Goal: Transaction & Acquisition: Purchase product/service

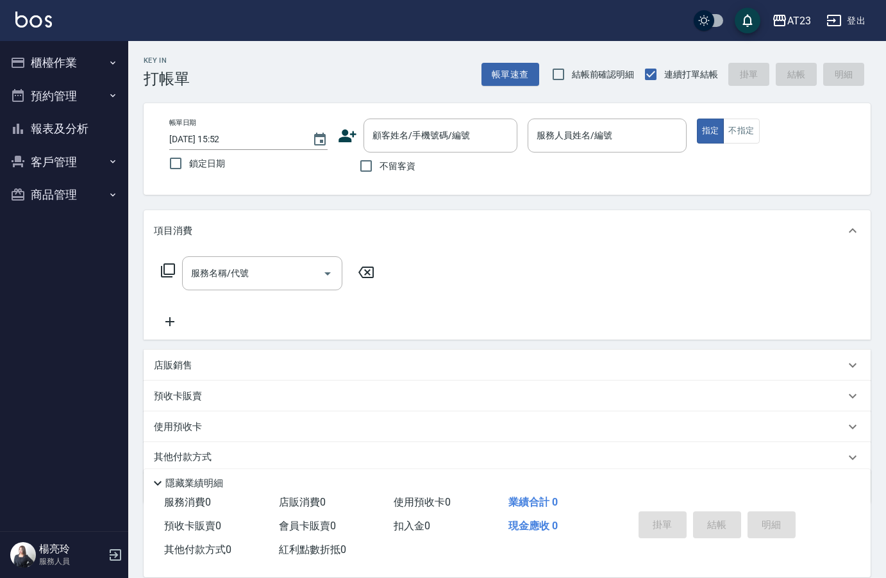
click at [359, 160] on input "不留客資" at bounding box center [366, 166] width 27 height 27
checkbox input "true"
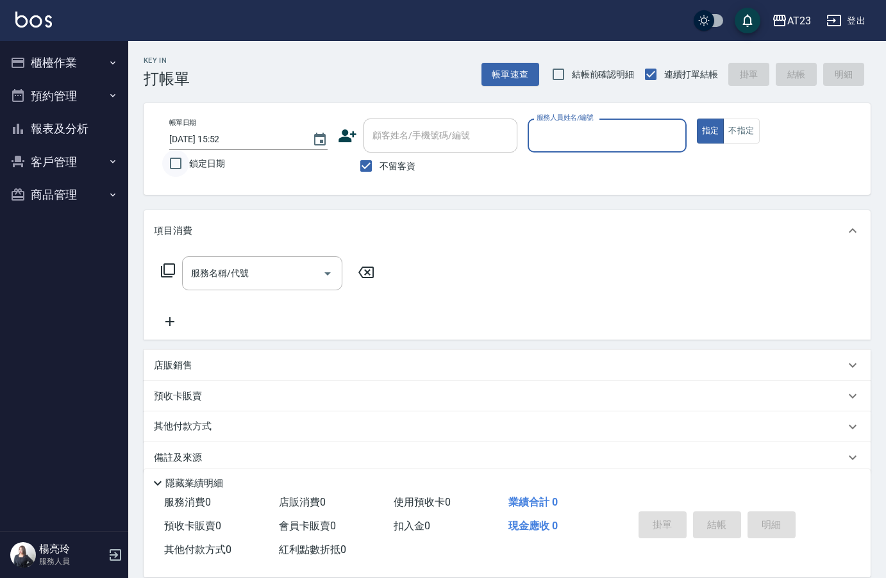
click at [181, 167] on input "鎖定日期" at bounding box center [175, 163] width 27 height 27
checkbox input "true"
click at [610, 140] on input "服務人員姓名/編號" at bounding box center [607, 135] width 147 height 22
type input "8"
type button "true"
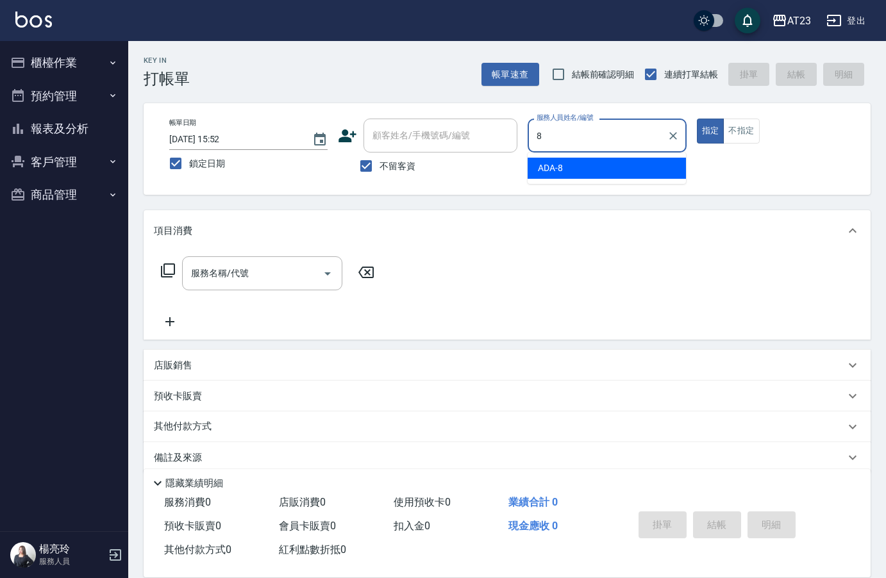
type input "ADA-8"
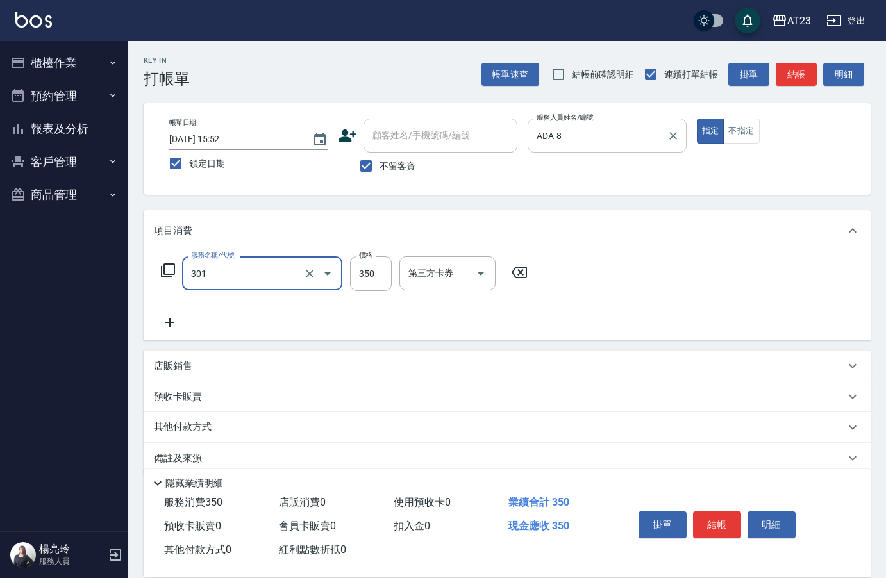
type input "造型剪髮(301)"
type input "270"
drag, startPoint x: 173, startPoint y: 279, endPoint x: 166, endPoint y: 270, distance: 11.4
click at [166, 271] on div "服務名稱/代號 造型剪髮(301) 服務名稱/代號 價格 270 價格 第三方卡券 第三方卡券" at bounding box center [345, 274] width 382 height 35
click at [166, 270] on icon at bounding box center [167, 270] width 15 height 15
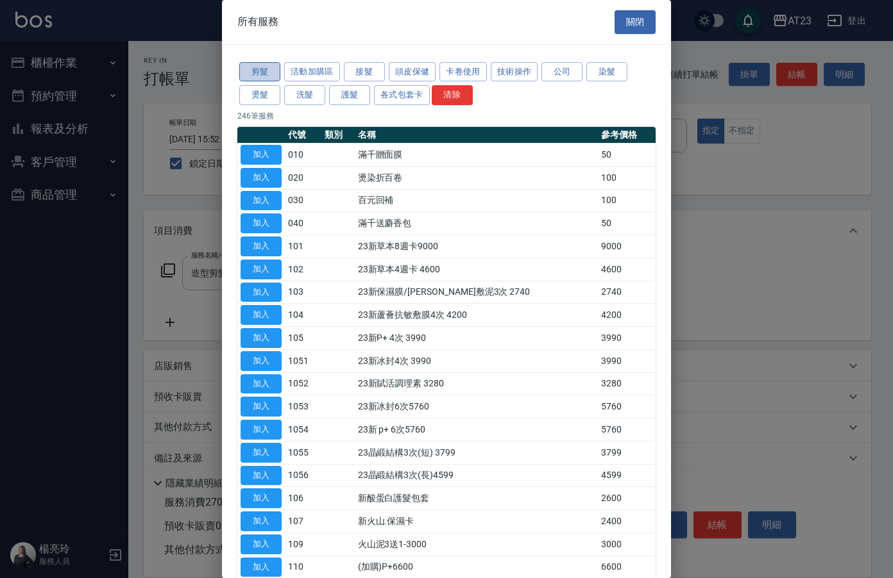
click at [257, 72] on button "剪髮" at bounding box center [259, 72] width 41 height 20
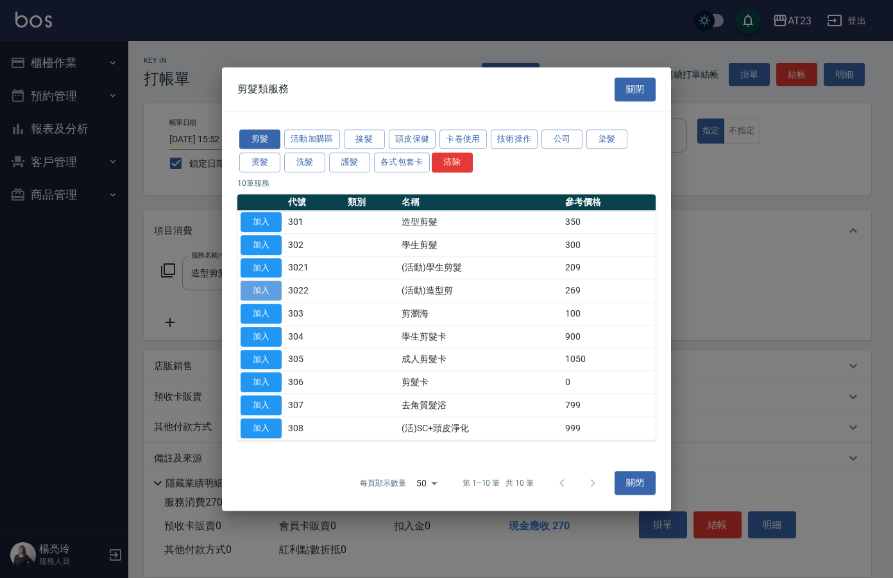
click at [257, 289] on button "加入" at bounding box center [260, 291] width 41 height 20
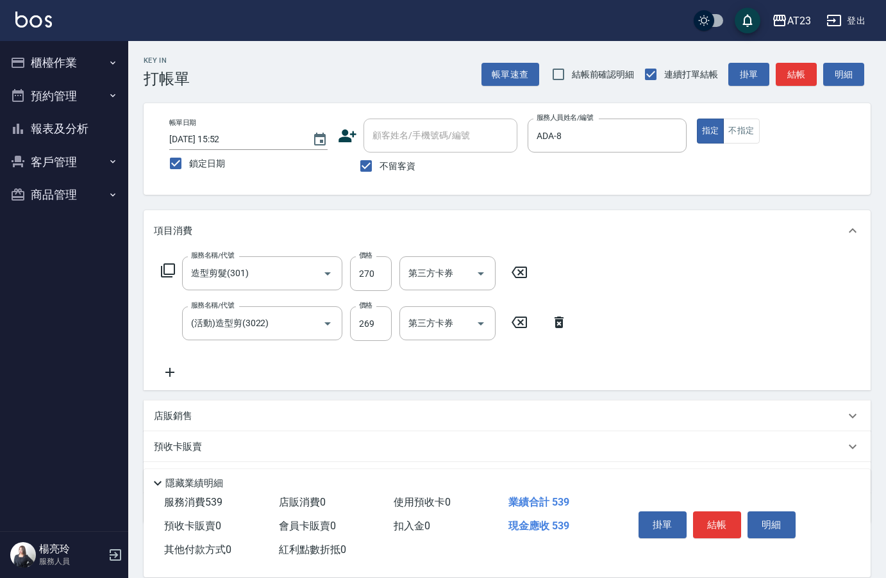
click at [527, 267] on icon at bounding box center [519, 272] width 32 height 15
click at [367, 314] on input "269" at bounding box center [371, 323] width 42 height 35
type input "270"
click at [725, 522] on button "結帳" at bounding box center [717, 525] width 48 height 27
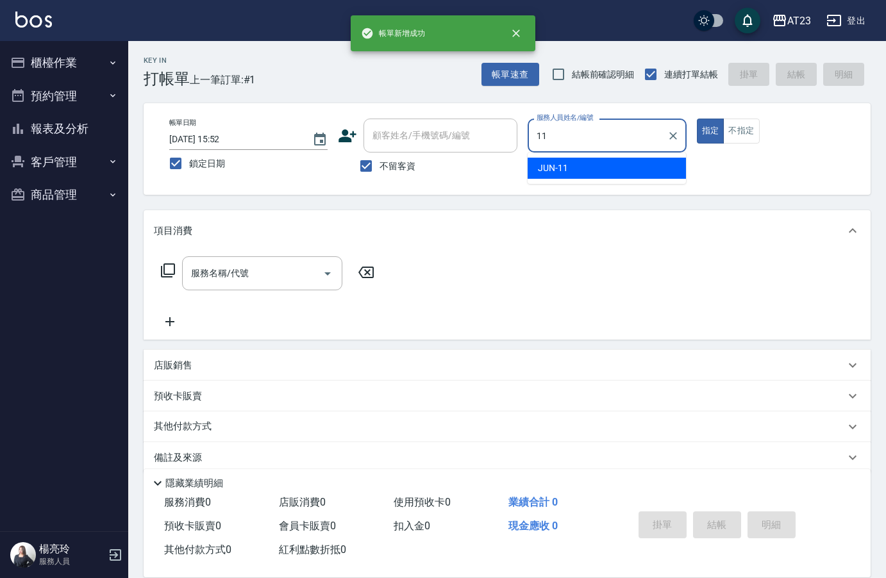
type input "JUN-11"
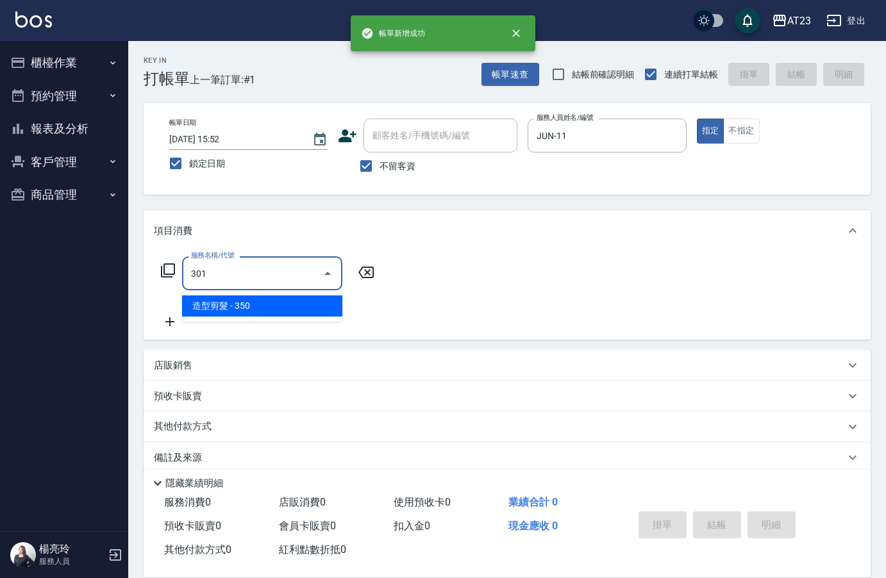
type input "造型剪髮(301)"
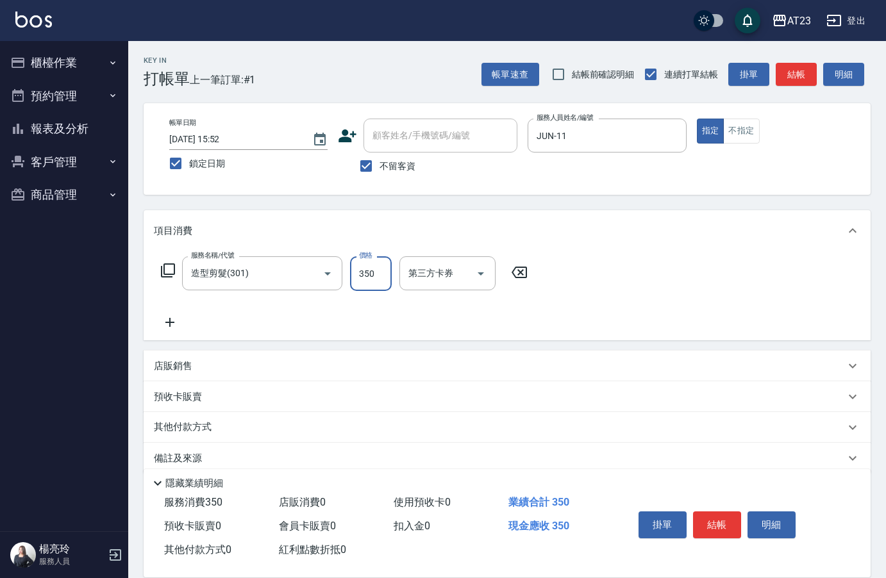
click at [365, 277] on input "350" at bounding box center [371, 274] width 42 height 35
type input "400"
click at [730, 521] on button "結帳" at bounding box center [717, 525] width 48 height 27
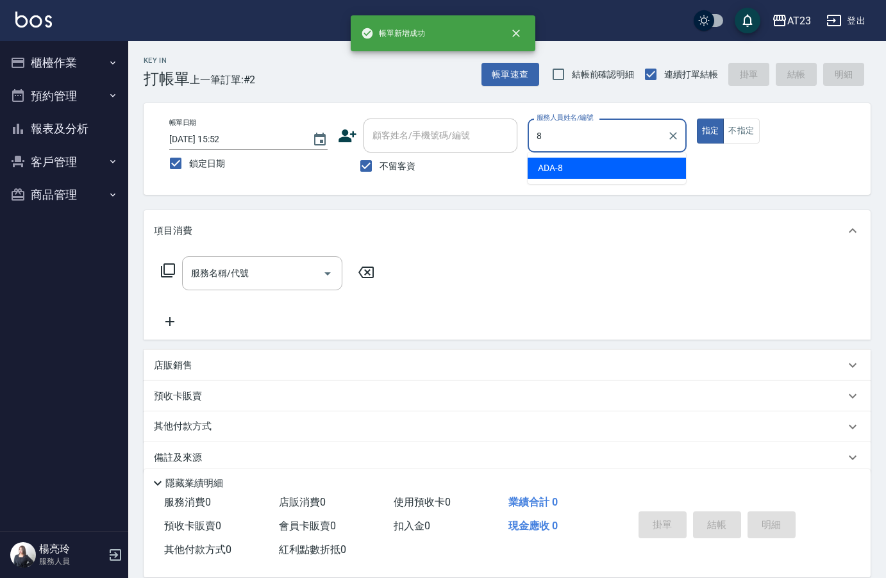
type input "ADA-8"
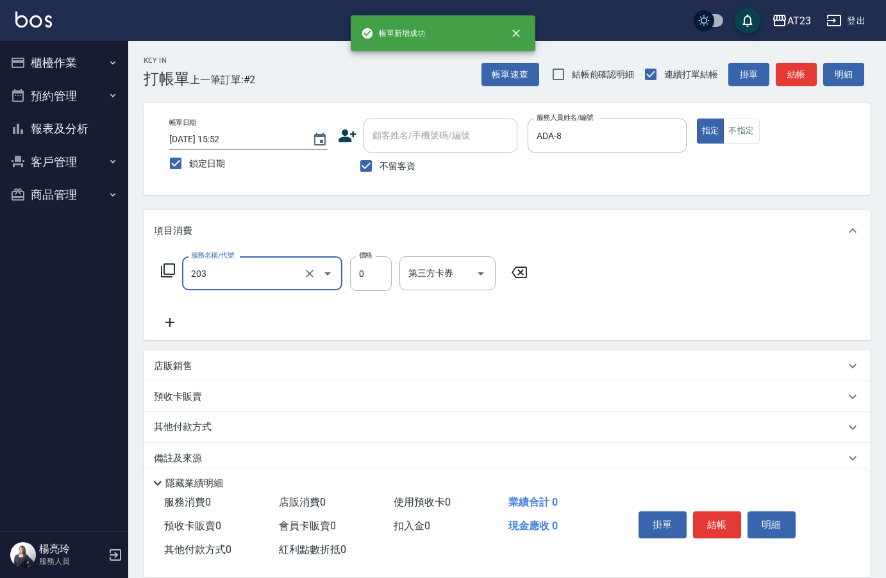
type input "使用洗髮卡(203)"
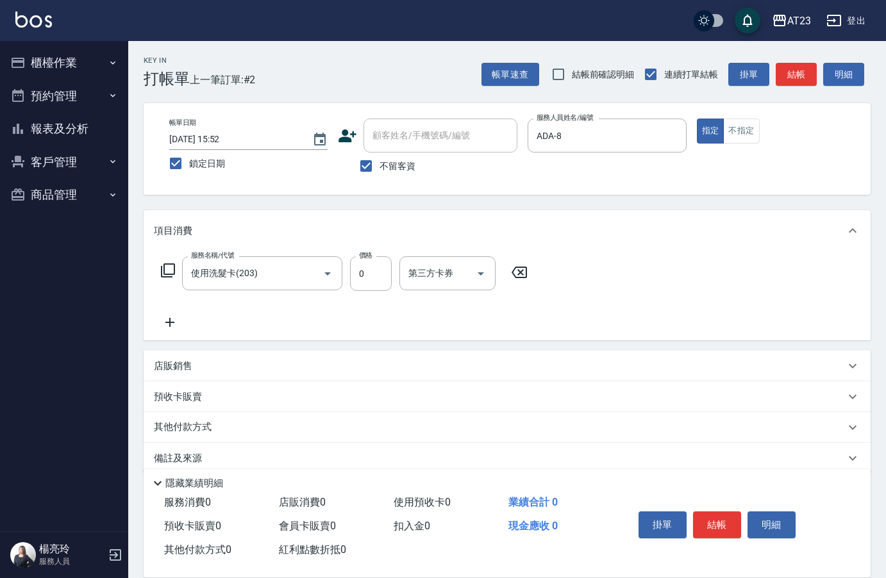
click at [173, 267] on icon at bounding box center [167, 270] width 15 height 15
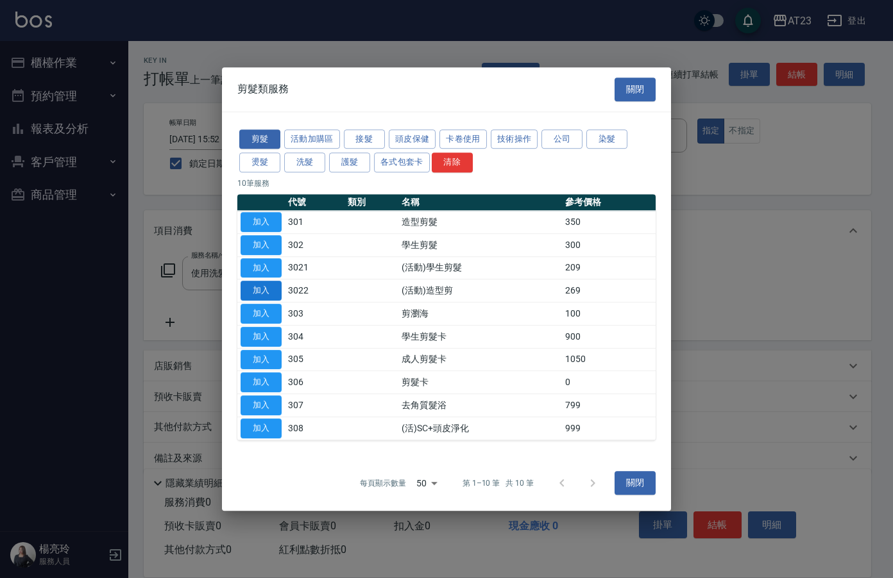
click at [246, 292] on button "加入" at bounding box center [260, 291] width 41 height 20
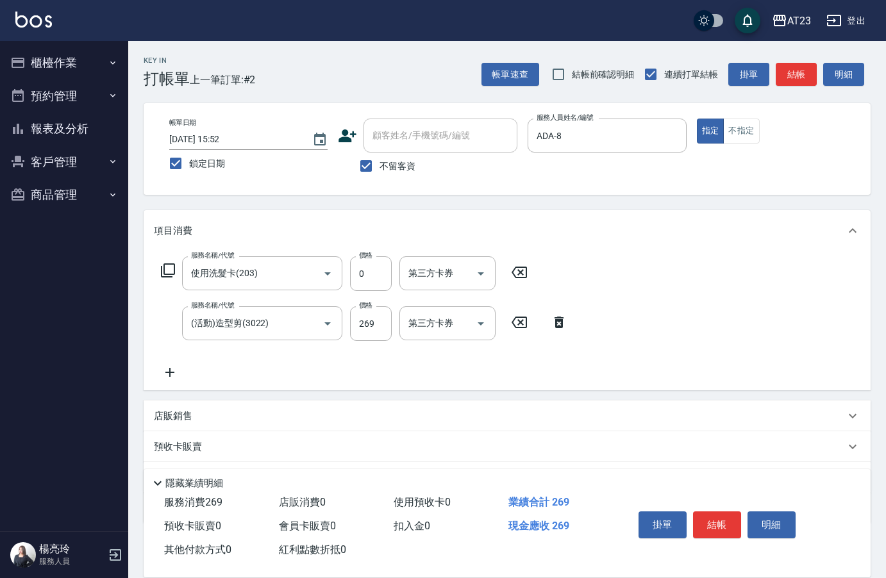
click at [167, 362] on div "服務名稱/代號 使用洗髮卡(203) 服務名稱/代號 價格 0 價格 第三方卡券 第三方卡券 服務名稱/代號 (活動)造型剪(3022) 服務名稱/代號 價格…" at bounding box center [364, 319] width 421 height 124
click at [167, 373] on icon at bounding box center [169, 372] width 9 height 9
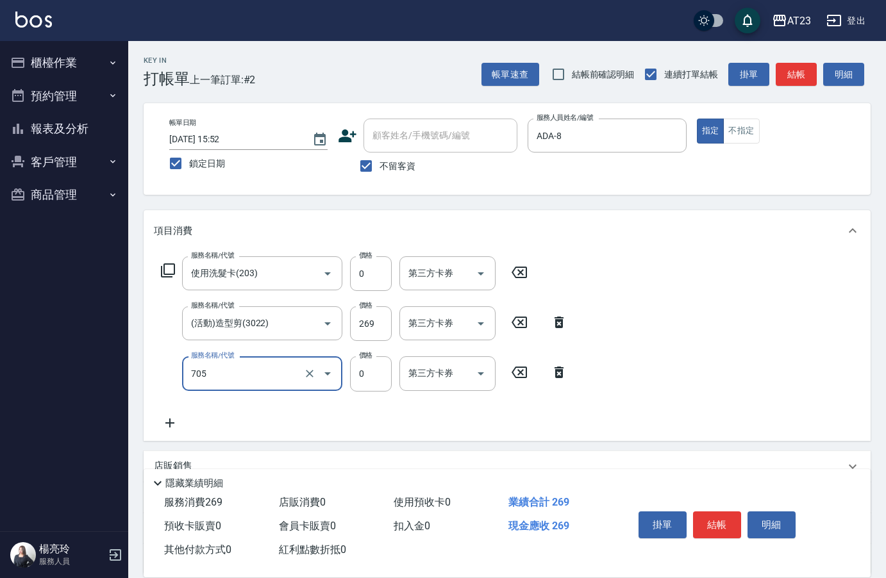
type input "互助50(705)"
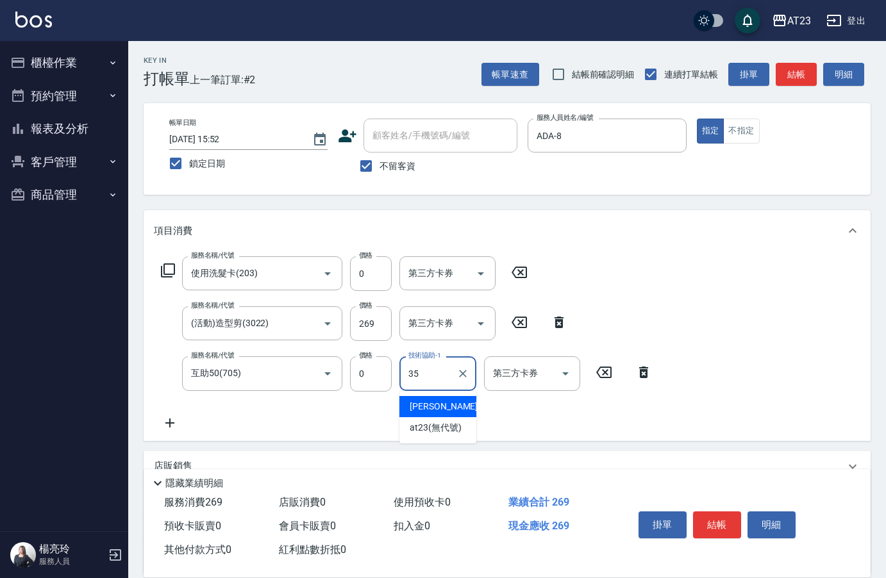
type input "嚕咪-35"
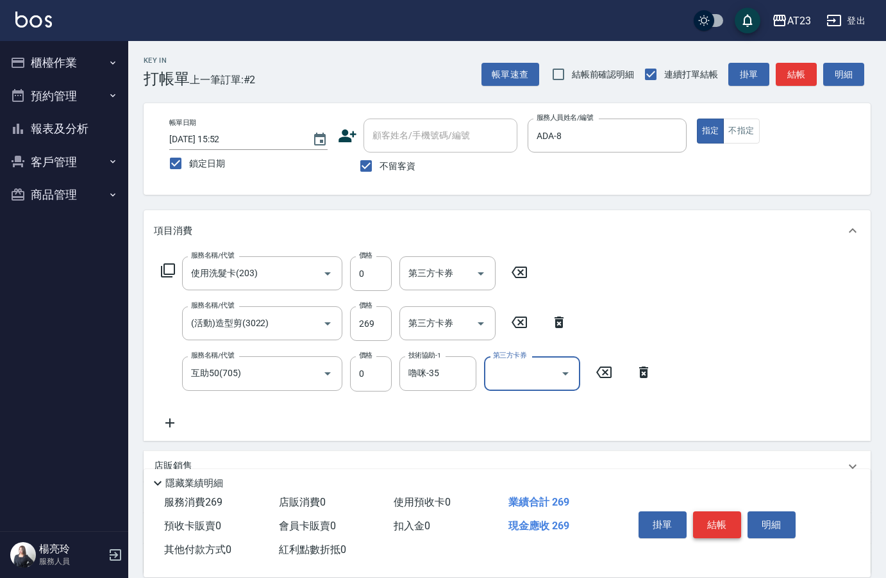
click at [729, 527] on button "結帳" at bounding box center [717, 525] width 48 height 27
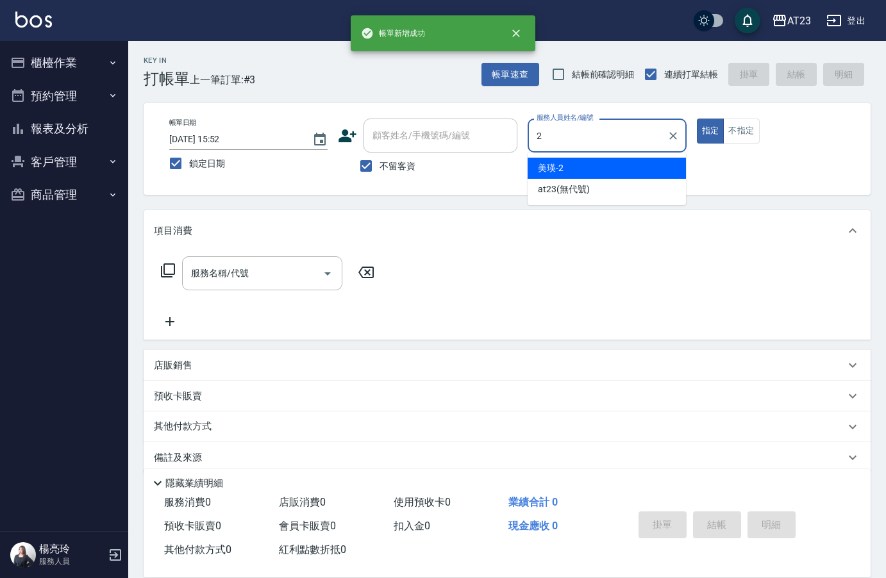
type input "美瑛-2"
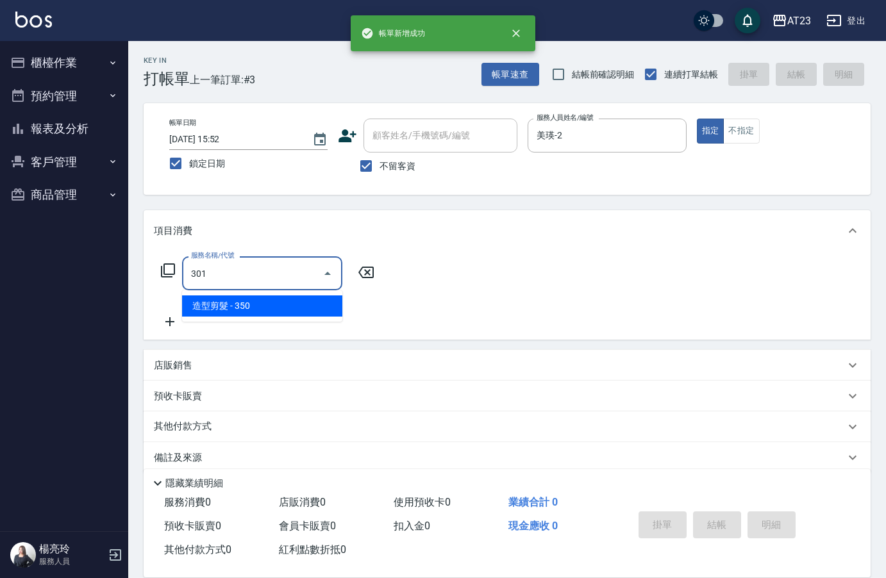
type input "造型剪髮(301)"
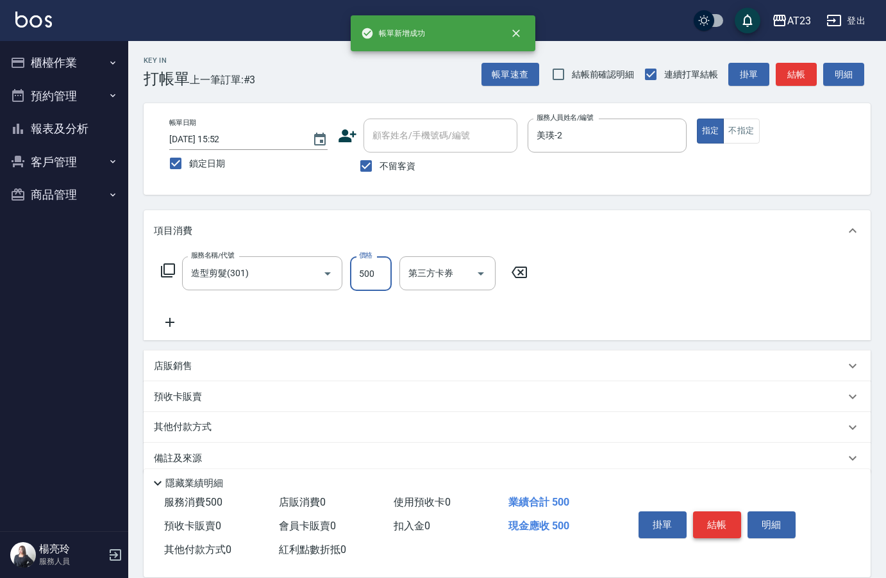
type input "500"
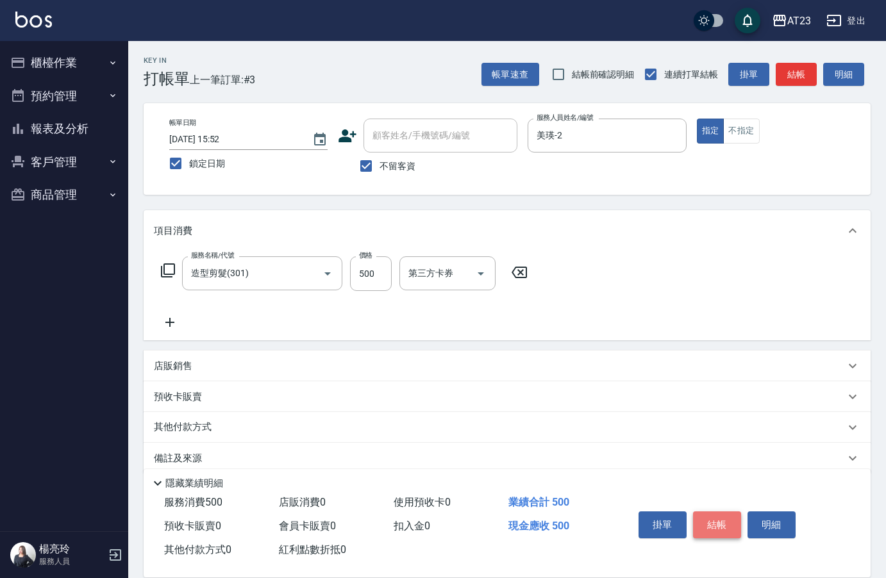
click at [729, 527] on button "結帳" at bounding box center [717, 525] width 48 height 27
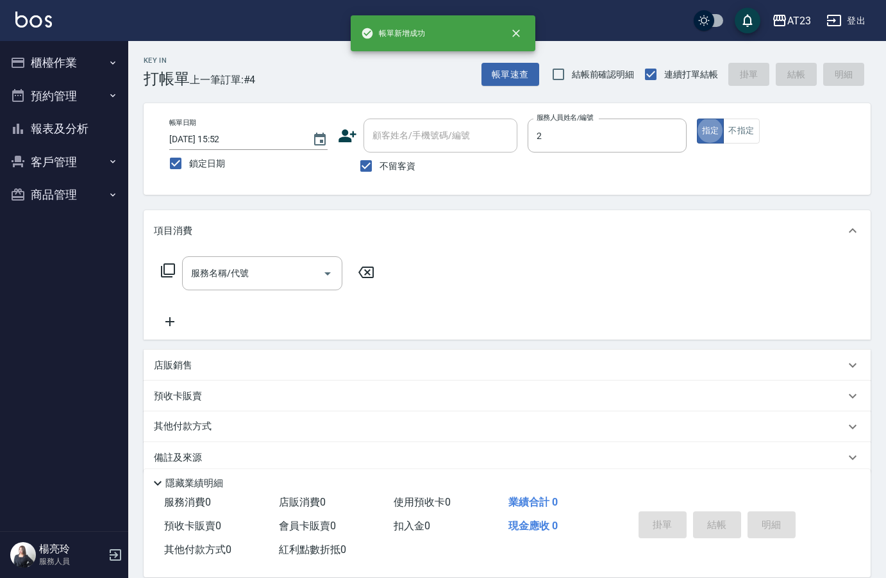
type input "美瑛-2"
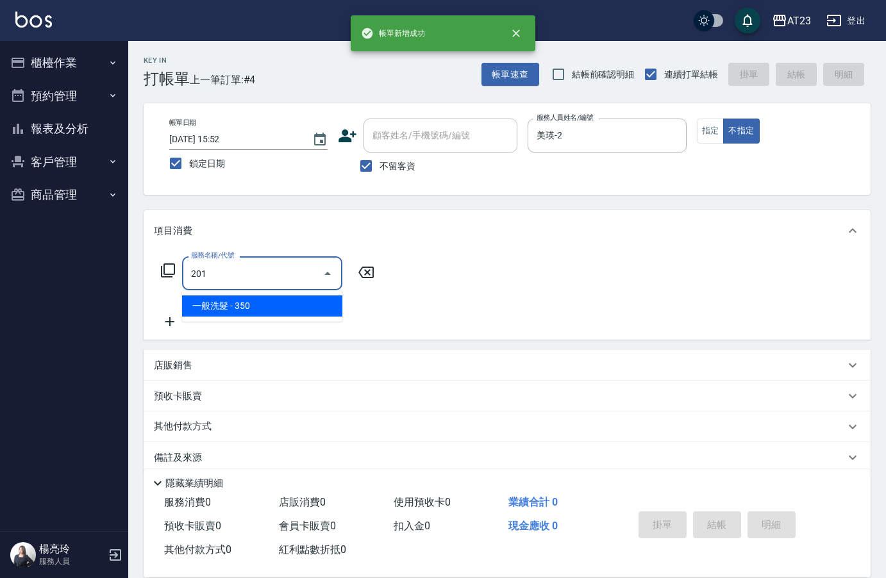
type input "一般洗髮(201)"
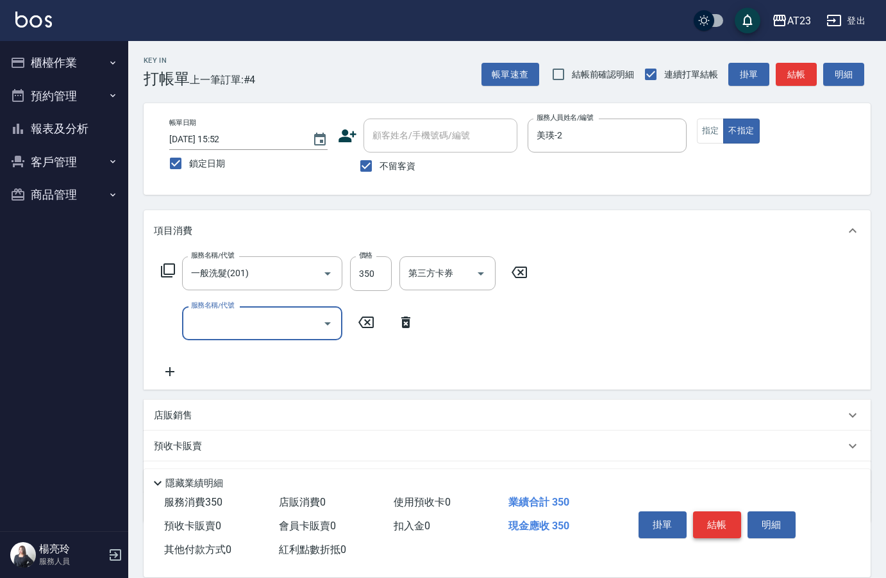
click at [729, 527] on button "結帳" at bounding box center [717, 525] width 48 height 27
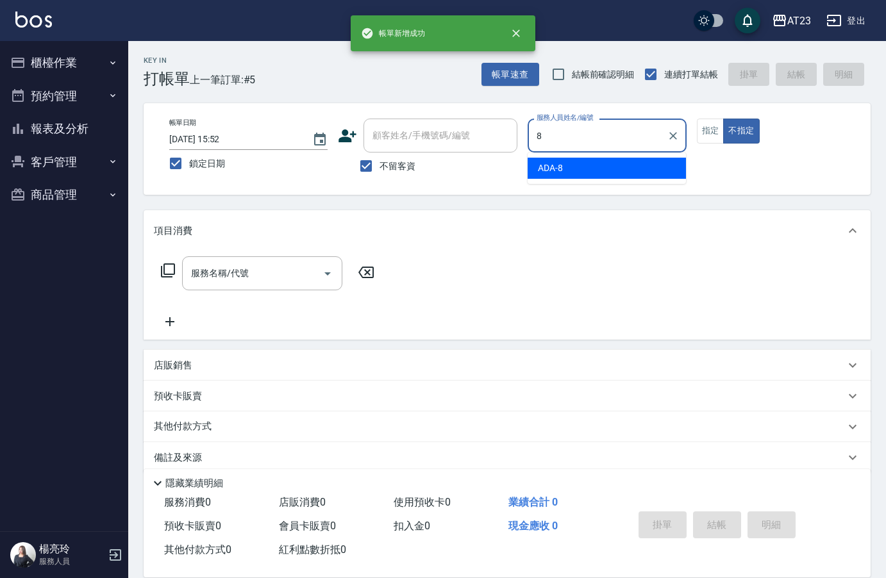
type input "ADA-8"
type button "false"
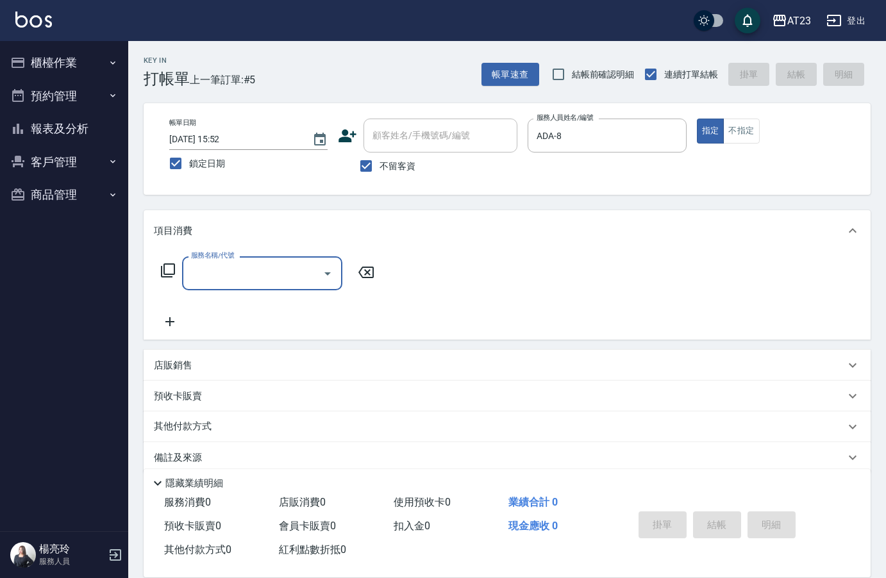
click at [167, 276] on icon at bounding box center [167, 270] width 15 height 15
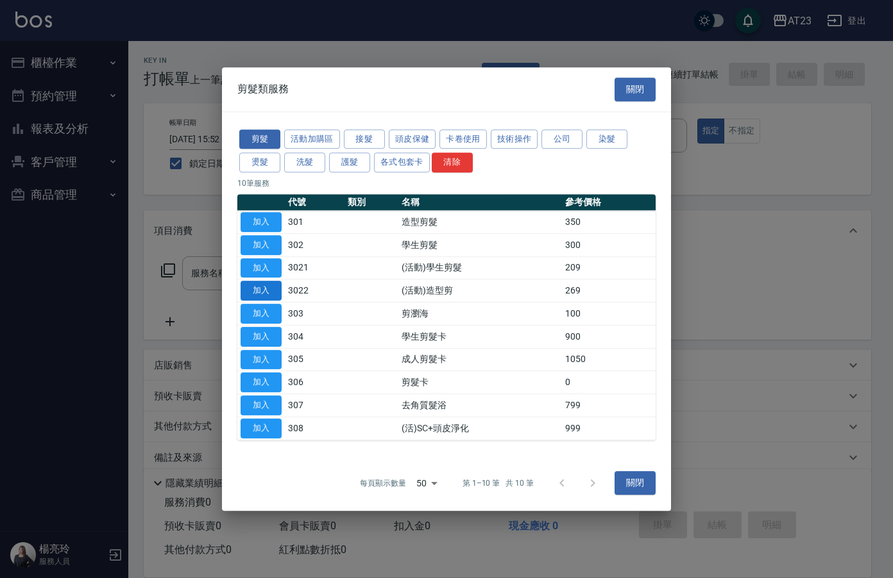
click at [258, 288] on button "加入" at bounding box center [260, 291] width 41 height 20
type input "(活動)造型剪(3022)"
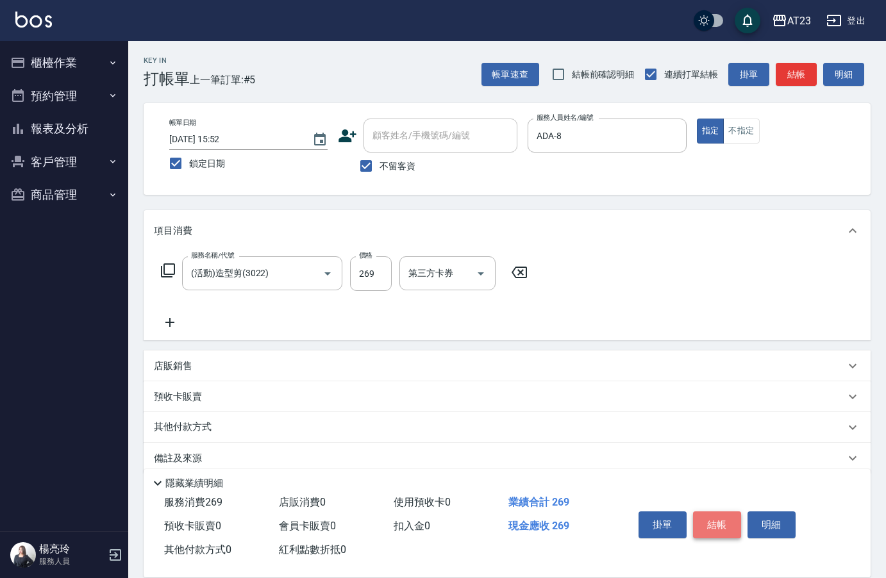
click at [713, 524] on button "結帳" at bounding box center [717, 525] width 48 height 27
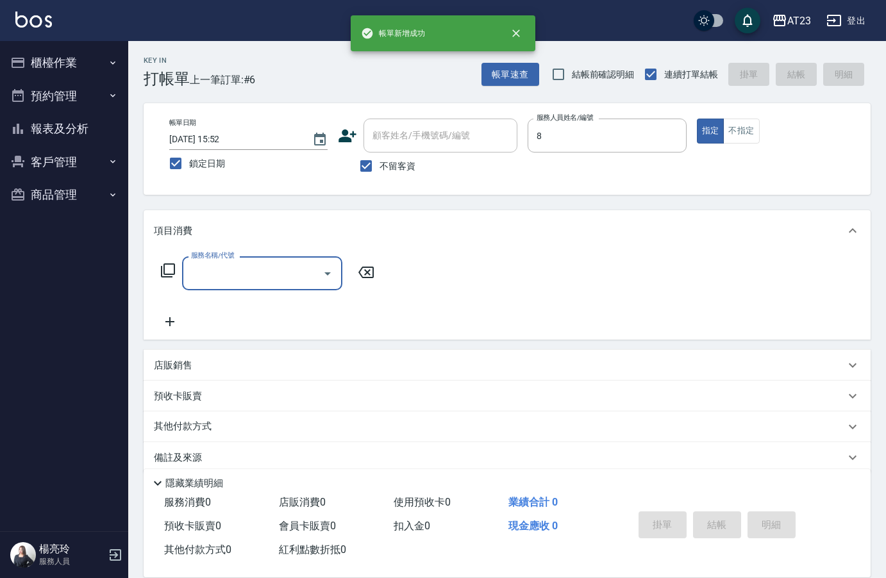
type input "ADA-8"
type input "頭皮卡使用(905)"
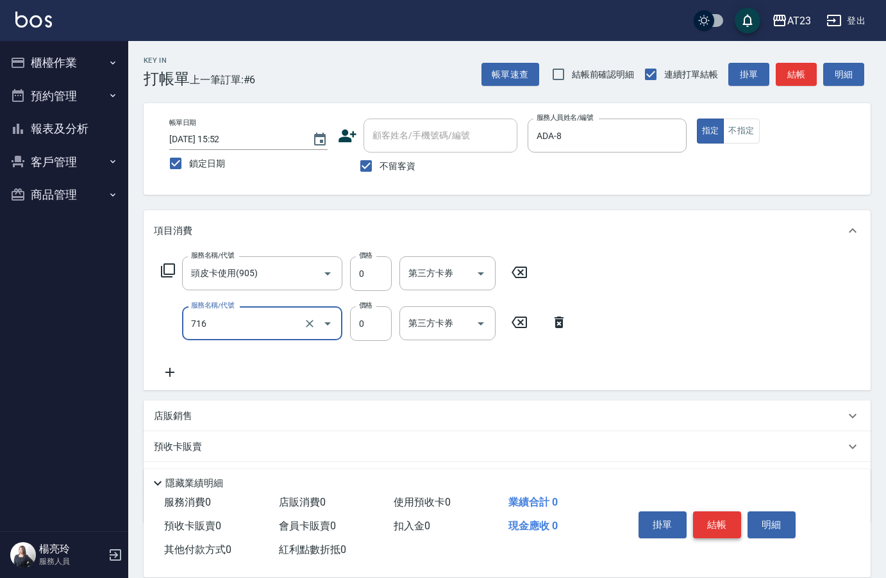
type input "互助160(716)"
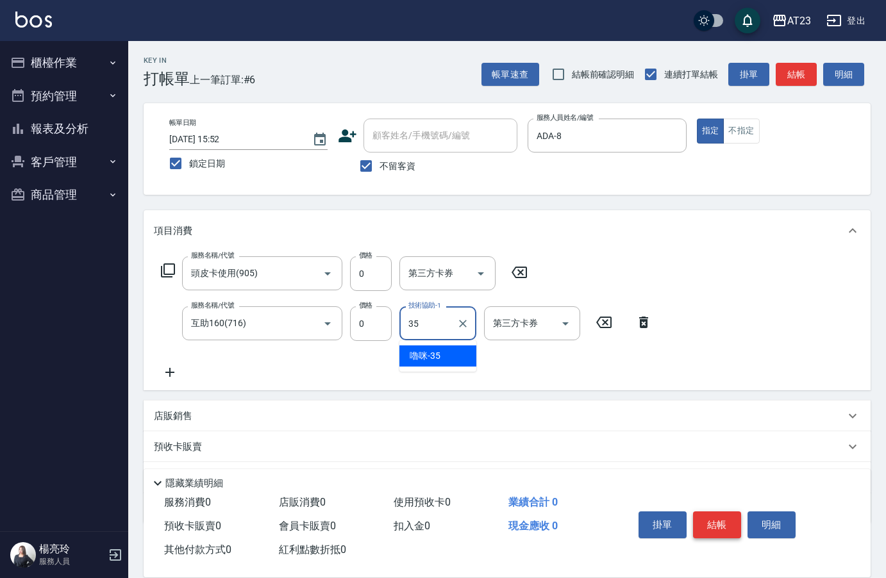
type input "嚕咪-35"
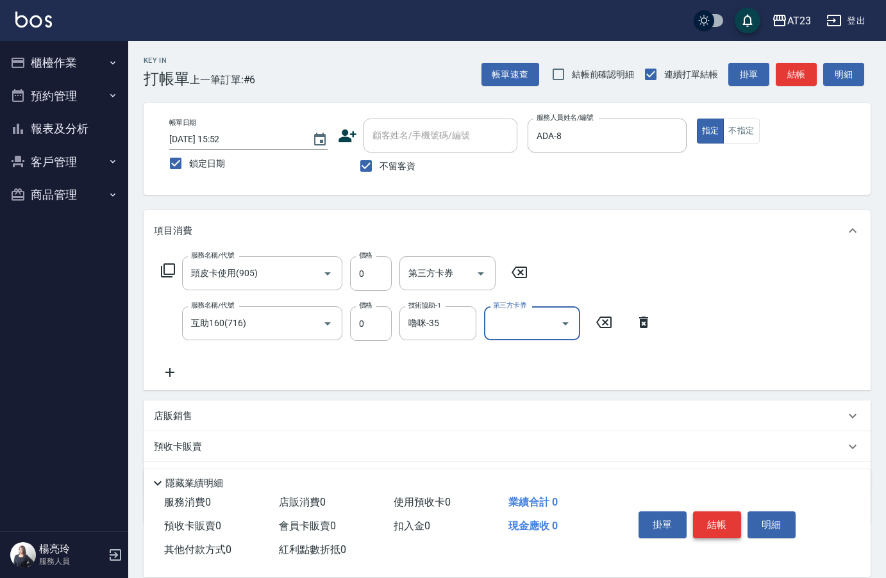
click at [713, 524] on button "結帳" at bounding box center [717, 525] width 48 height 27
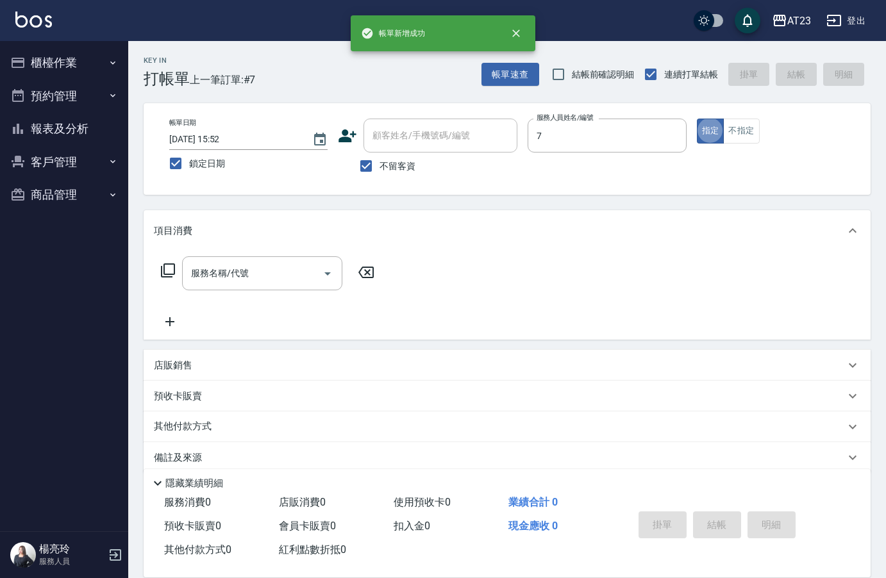
type input "Mandy-7"
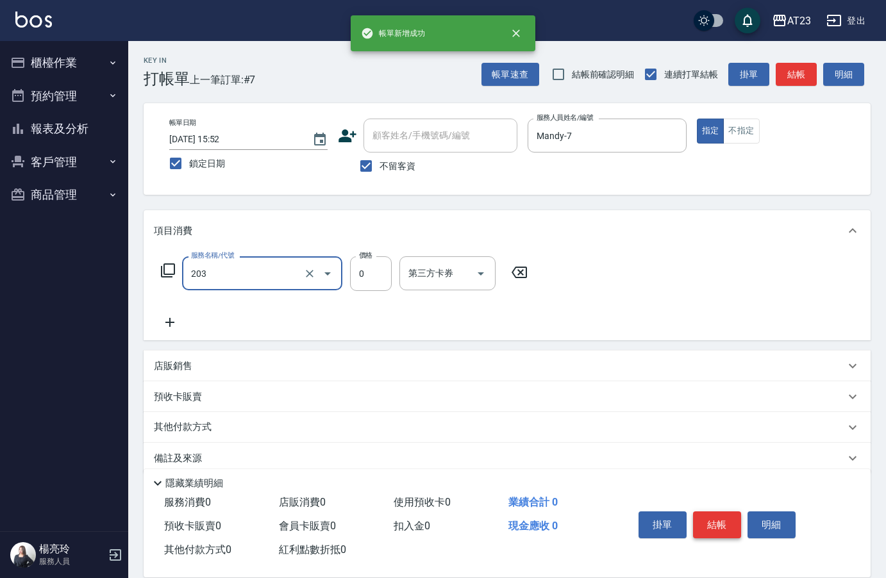
type input "使用洗髮卡(203)"
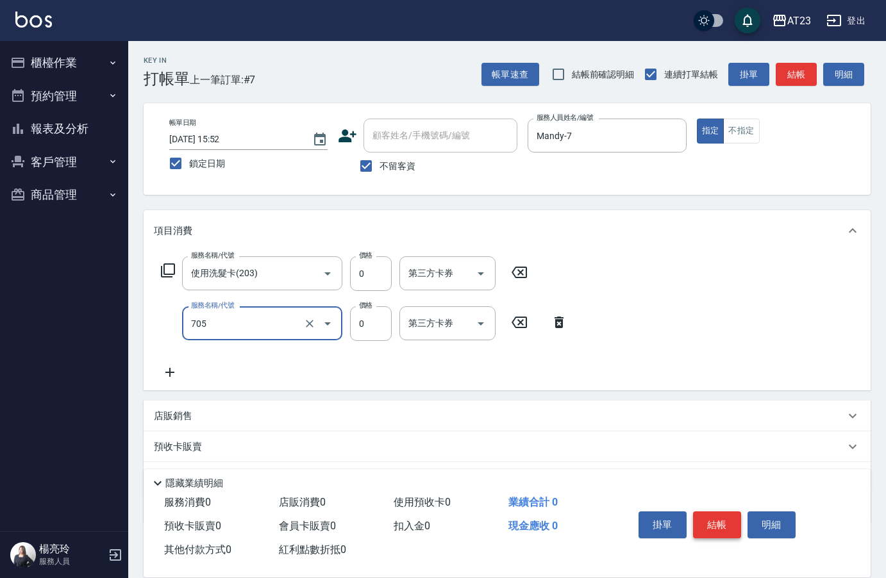
type input "互助50(705)"
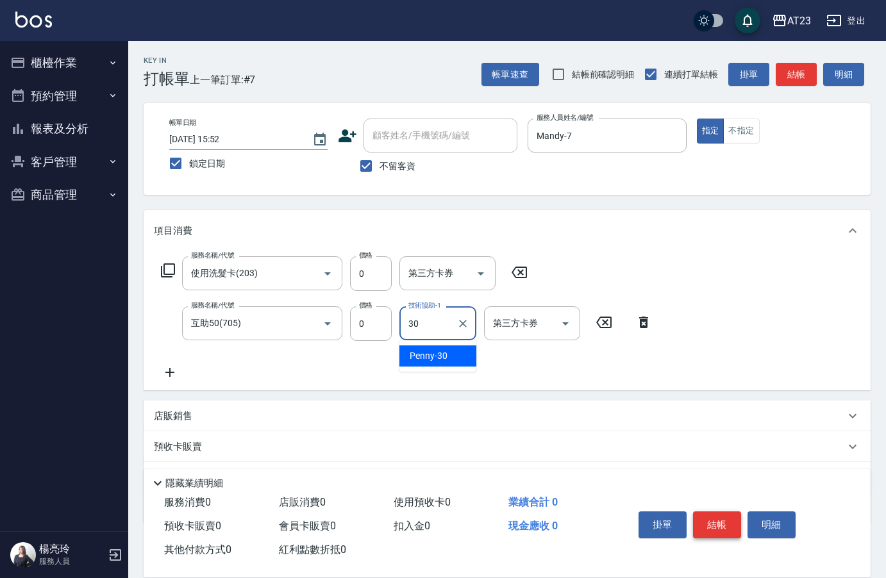
type input "Penny-30"
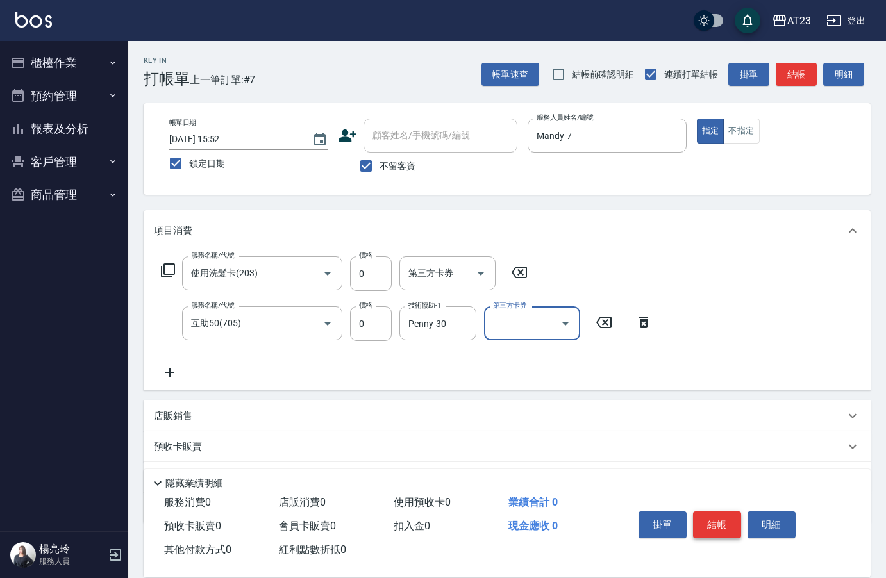
click at [713, 524] on button "結帳" at bounding box center [717, 525] width 48 height 27
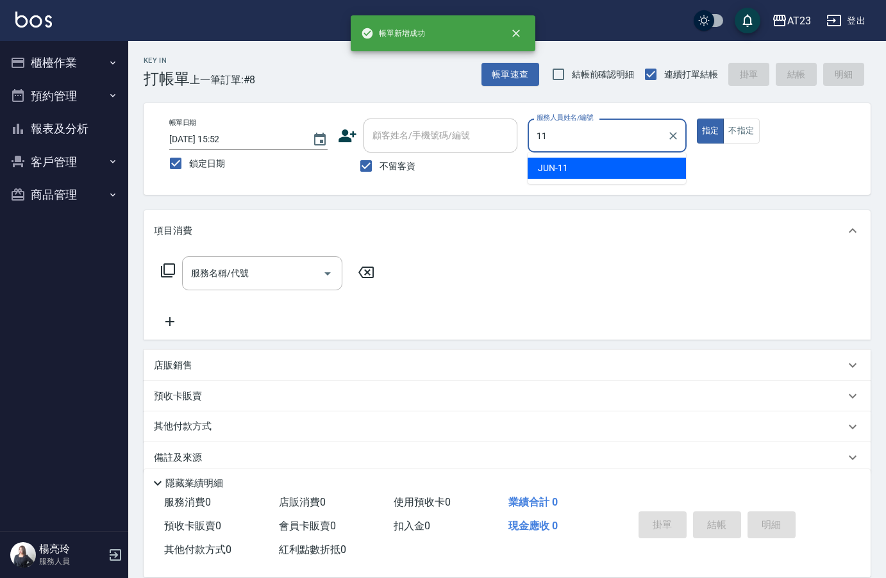
type input "JUN-11"
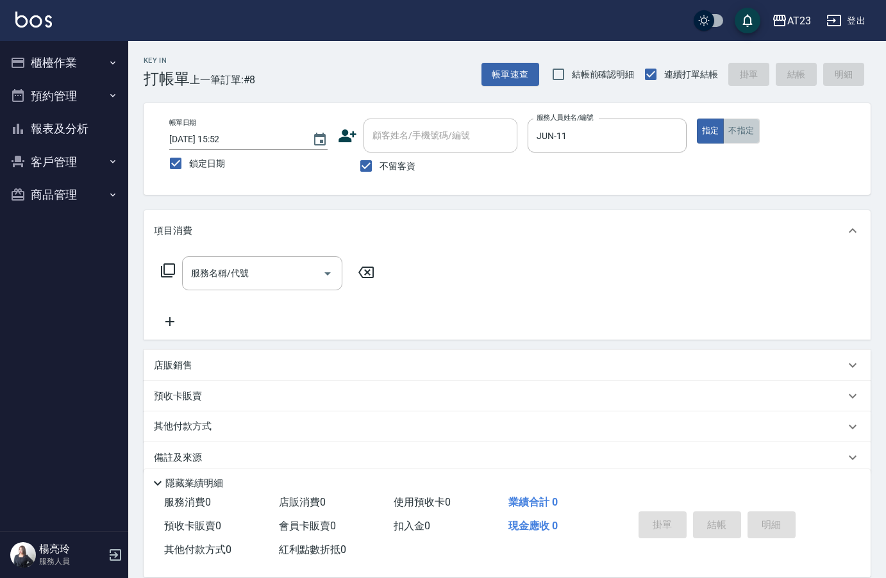
click at [752, 123] on button "不指定" at bounding box center [741, 131] width 36 height 25
click at [194, 280] on input "服務名稱/代號" at bounding box center [253, 273] width 130 height 22
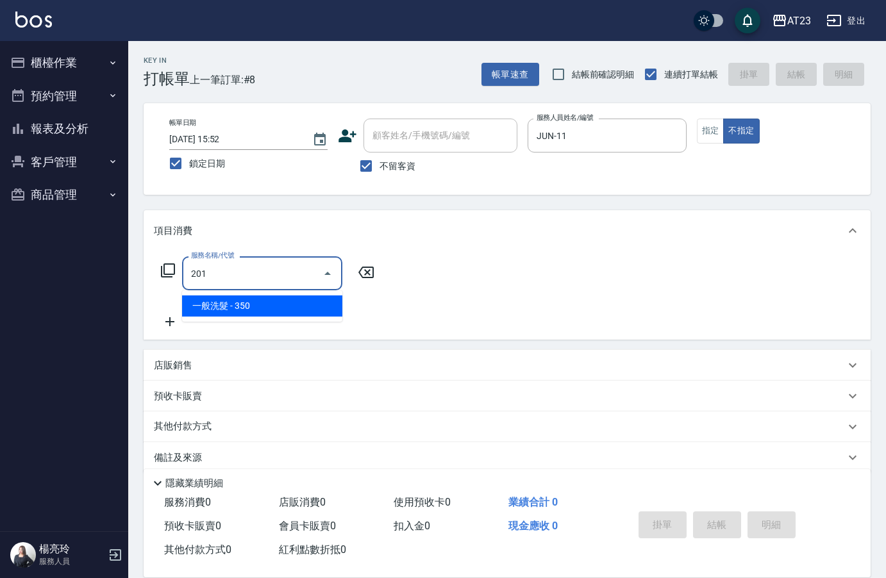
type input "一般洗髮(201)"
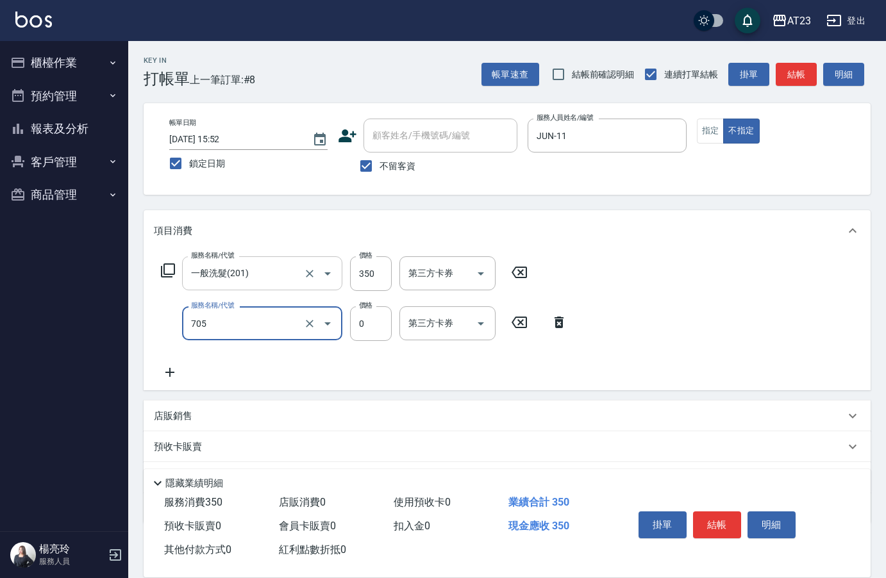
type input "互助50(705)"
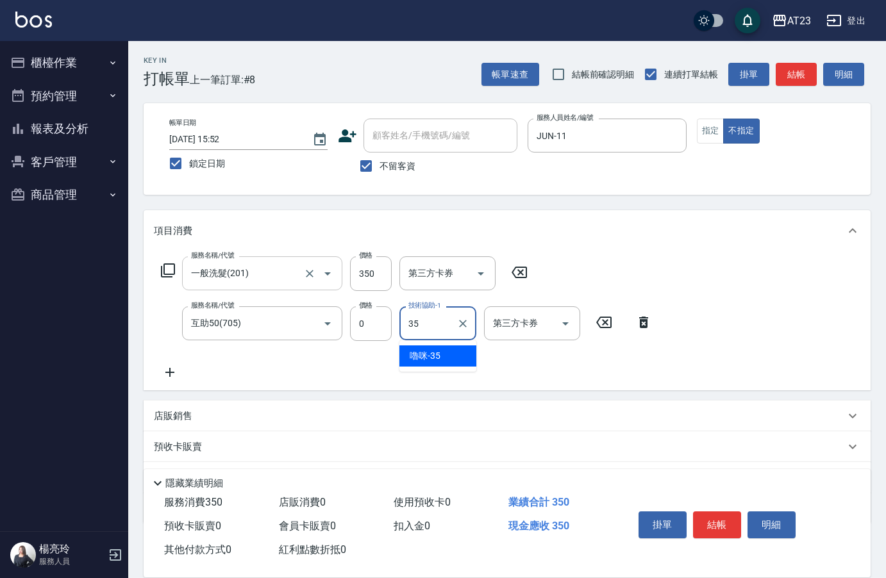
type input "嚕咪-35"
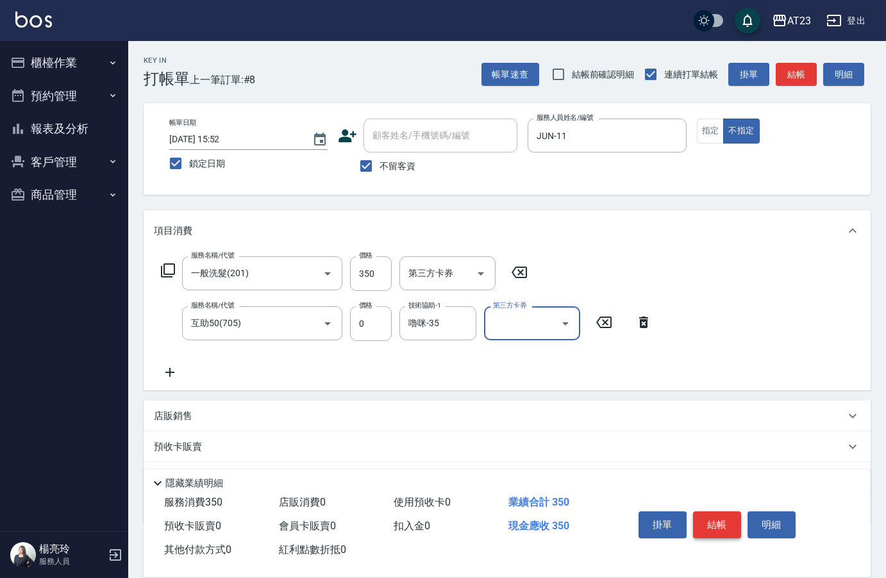
click at [730, 519] on button "結帳" at bounding box center [717, 525] width 48 height 27
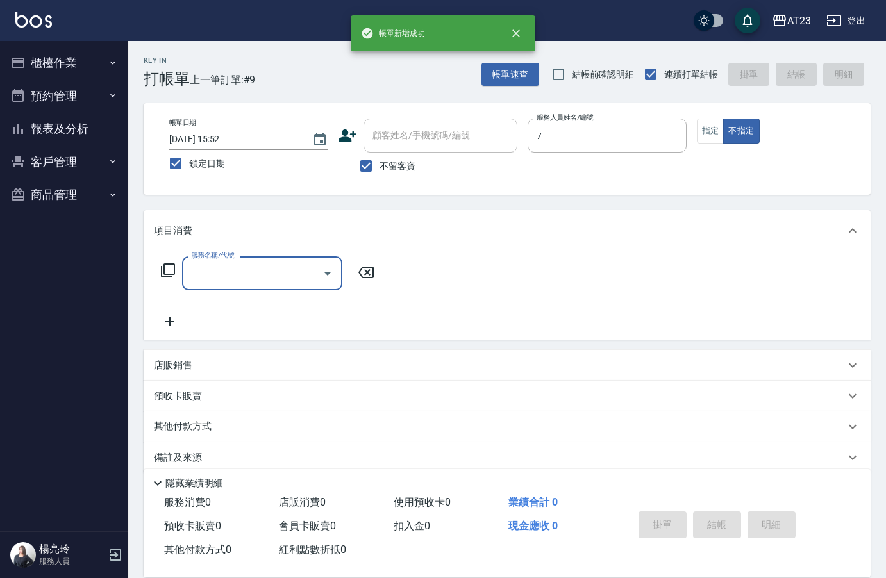
type input "Mandy-7"
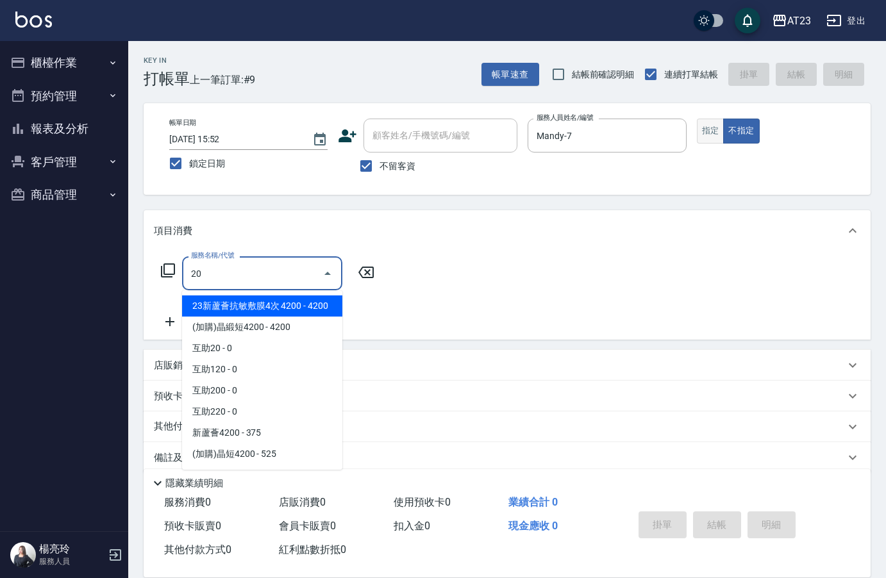
type input "20"
click at [703, 129] on button "指定" at bounding box center [711, 131] width 28 height 25
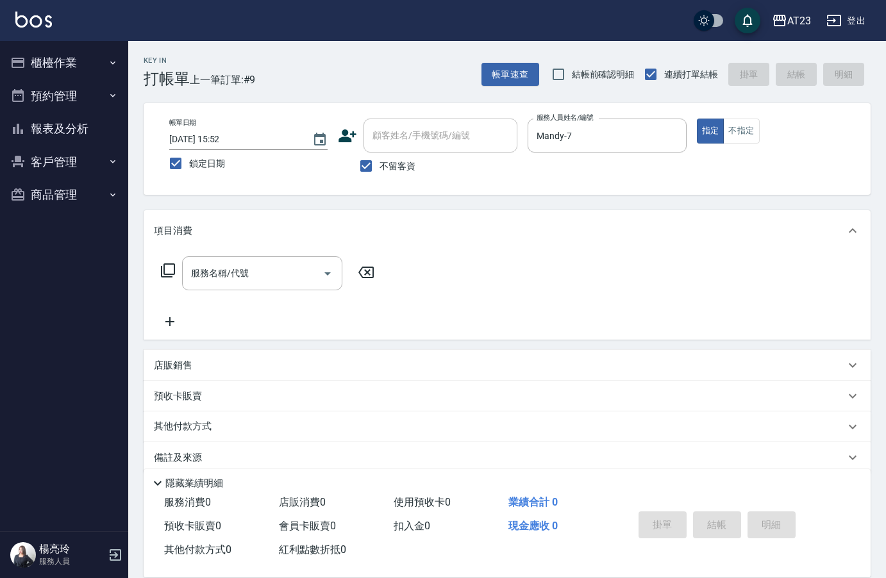
click at [222, 279] on div "服務名稱/代號 服務名稱/代號" at bounding box center [262, 274] width 160 height 34
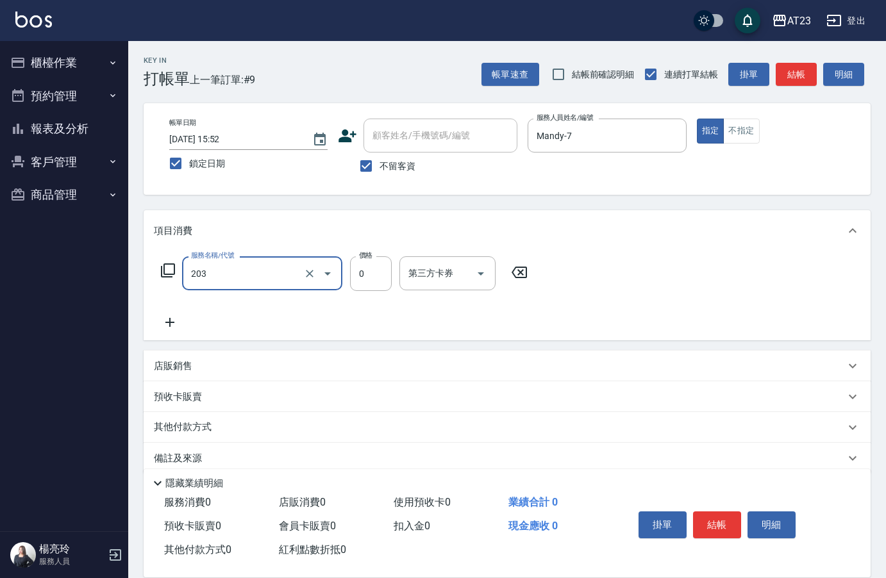
type input "使用洗髮卡(203)"
click at [162, 275] on icon at bounding box center [168, 271] width 14 height 14
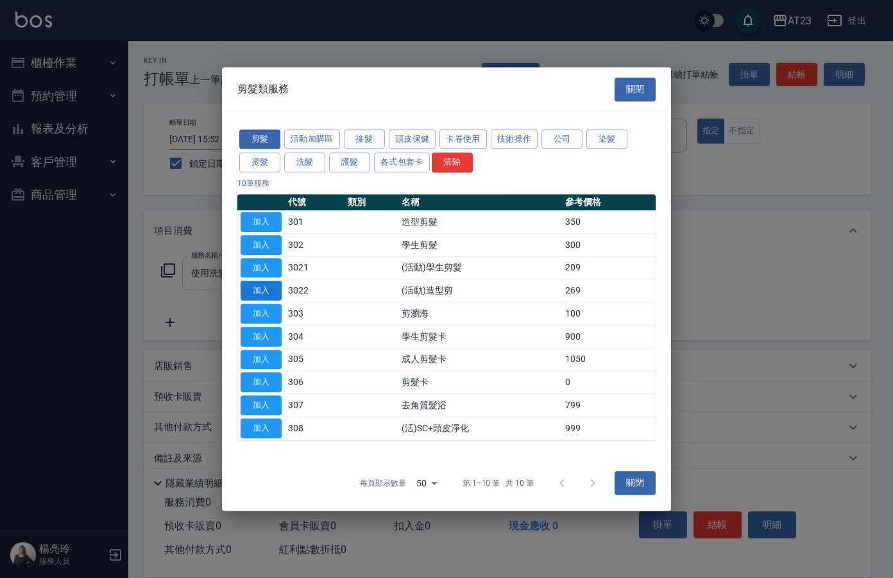
click at [252, 288] on button "加入" at bounding box center [260, 291] width 41 height 20
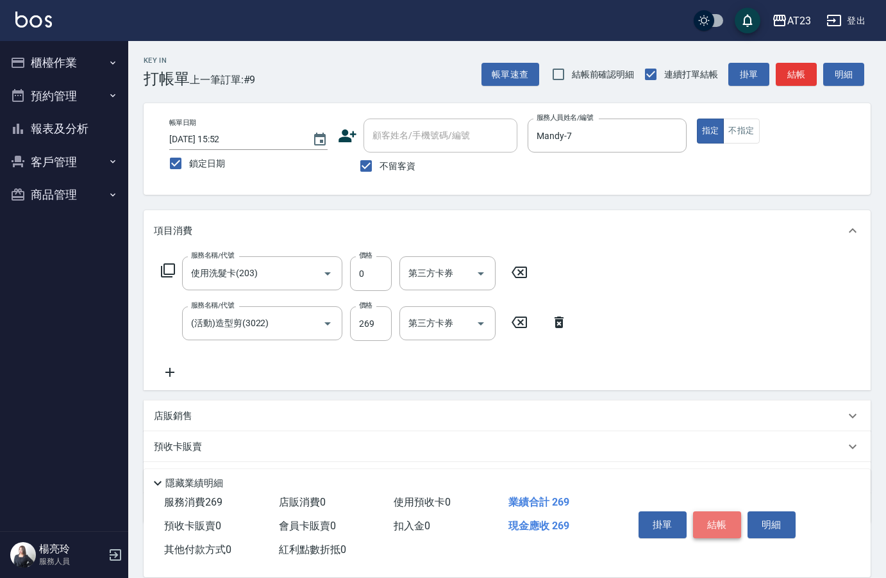
click at [711, 519] on button "結帳" at bounding box center [717, 525] width 48 height 27
